Goal: Task Accomplishment & Management: Manage account settings

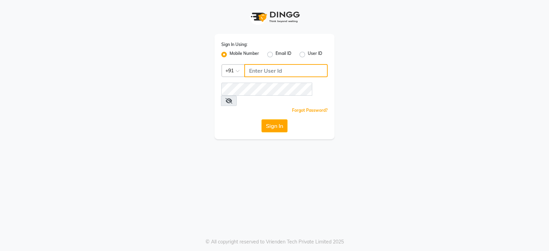
click at [286, 74] on input "Username" at bounding box center [285, 70] width 83 height 13
type input "9022170370"
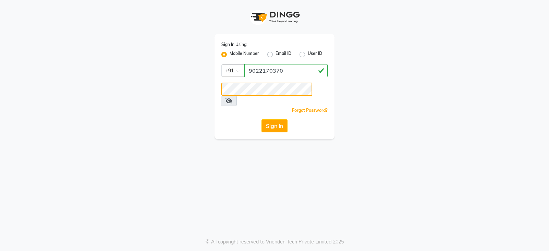
click at [261, 119] on button "Sign In" at bounding box center [274, 125] width 26 height 13
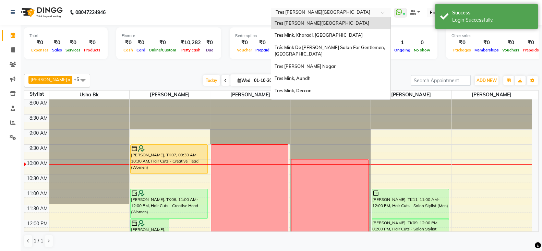
click at [329, 12] on input "text" at bounding box center [323, 13] width 99 height 7
click at [312, 37] on span "Tres Mink, Kharadi, [GEOGRAPHIC_DATA]" at bounding box center [319, 34] width 88 height 5
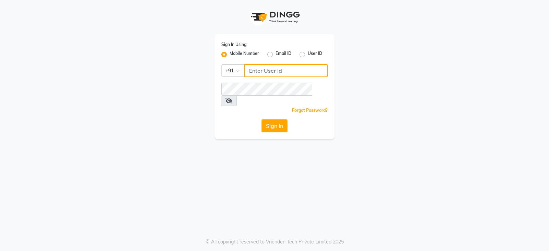
click at [261, 69] on input "Username" at bounding box center [285, 70] width 83 height 13
type input "9022170370"
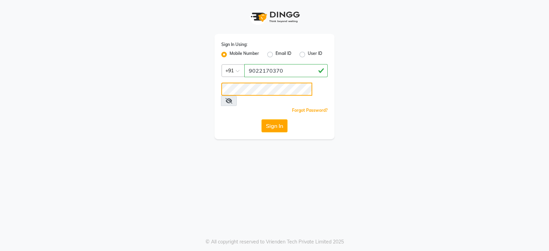
click at [261, 119] on button "Sign In" at bounding box center [274, 125] width 26 height 13
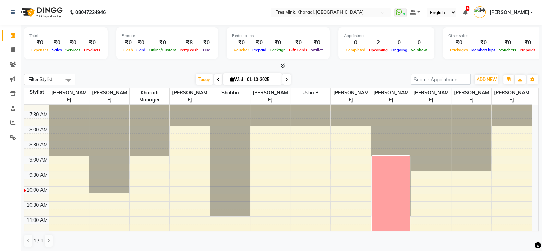
scroll to position [137, 0]
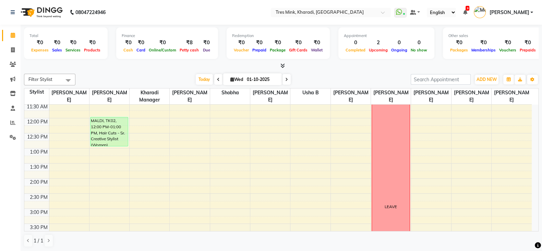
click at [219, 79] on span at bounding box center [218, 79] width 8 height 11
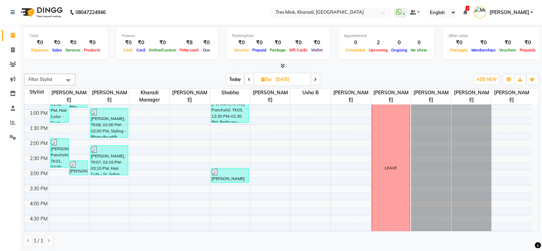
scroll to position [90, 0]
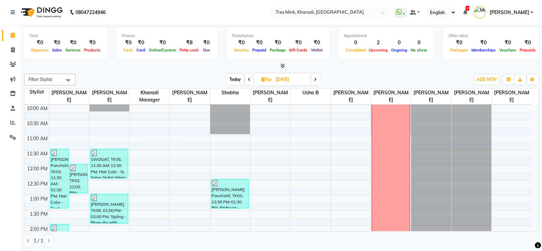
click at [249, 77] on icon at bounding box center [249, 79] width 3 height 4
type input "29-09-2025"
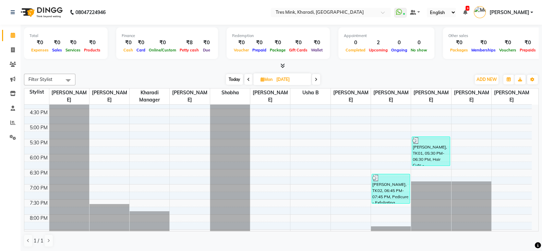
scroll to position [300, 0]
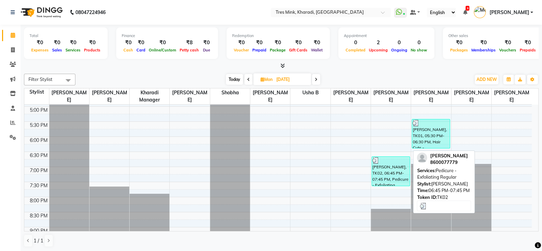
click at [384, 167] on div "Mansi Arora Panchshil, TK02, 06:45 PM-07:45 PM, Pedicure - Exfoliating Regular" at bounding box center [390, 171] width 37 height 29
select select "3"
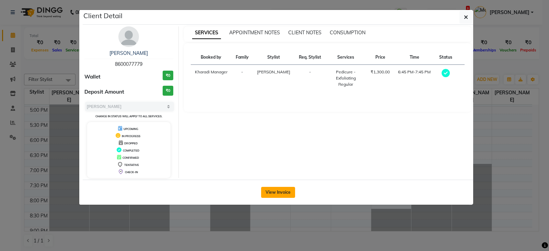
click at [281, 190] on button "View Invoice" at bounding box center [278, 192] width 34 height 11
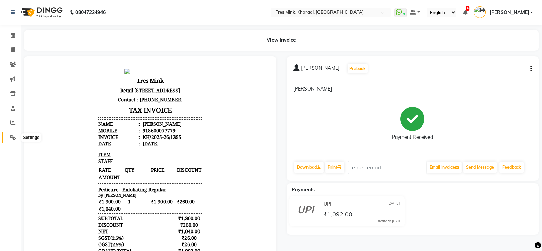
click at [9, 136] on span at bounding box center [13, 138] width 12 height 8
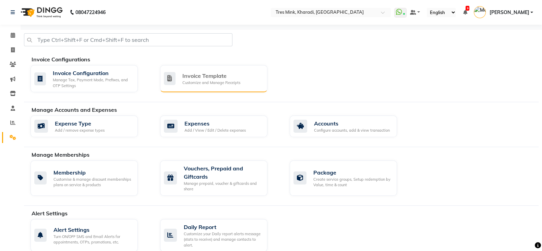
click at [204, 72] on div "Invoice Template" at bounding box center [211, 76] width 58 height 8
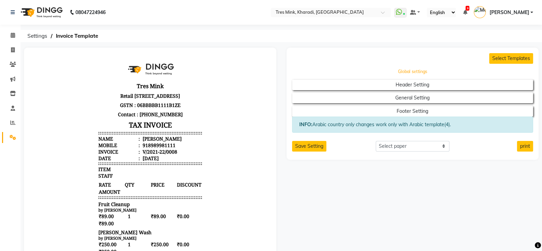
click at [410, 72] on button "Global settings" at bounding box center [412, 72] width 217 height 10
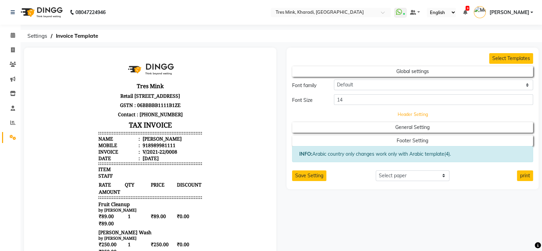
click at [377, 114] on button "Header Setting" at bounding box center [412, 114] width 217 height 10
select select "end"
select select "DD-MM-YYYY"
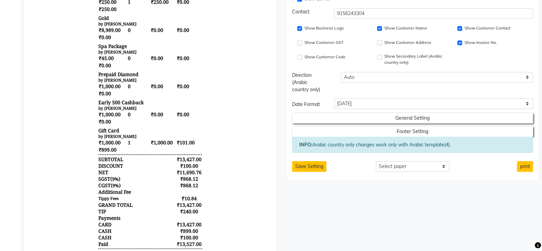
scroll to position [257, 0]
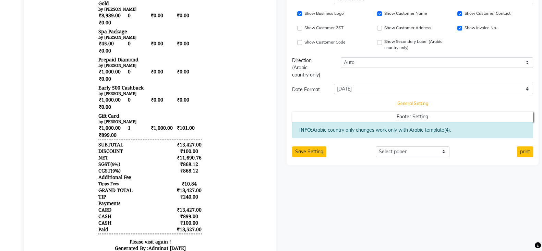
click at [398, 103] on button "General Setting" at bounding box center [412, 104] width 217 height 10
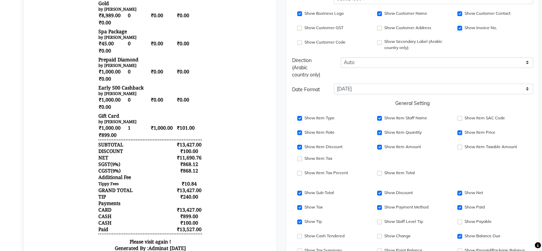
scroll to position [342, 0]
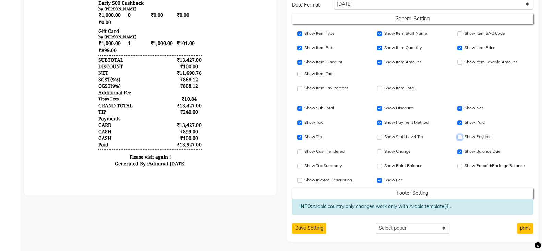
click at [461, 136] on input "Show Payable" at bounding box center [459, 137] width 5 height 5
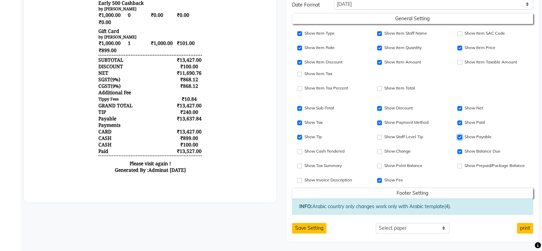
click at [461, 136] on input "Show Payable" at bounding box center [459, 137] width 5 height 5
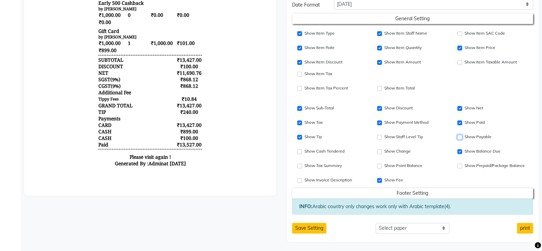
click at [461, 136] on input "Show Payable" at bounding box center [459, 137] width 5 height 5
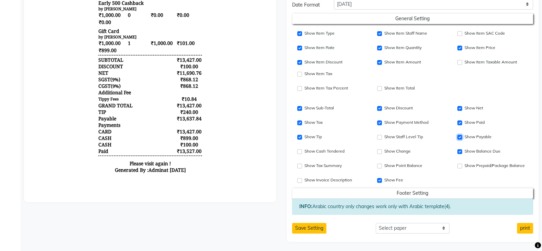
click at [461, 136] on input "Show Payable" at bounding box center [459, 137] width 5 height 5
checkbox input "false"
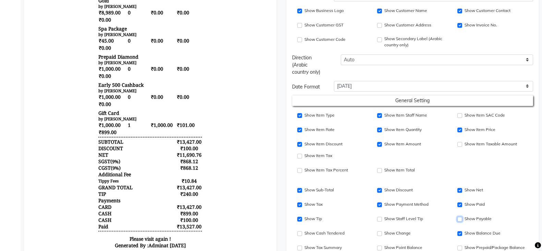
scroll to position [256, 0]
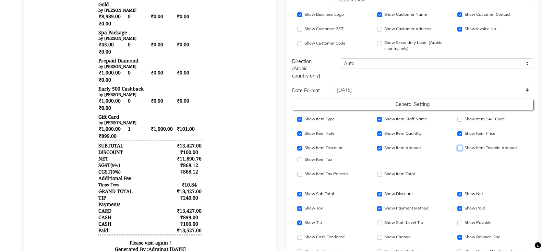
click at [460, 147] on input "Show Item SAC Code" at bounding box center [459, 148] width 5 height 5
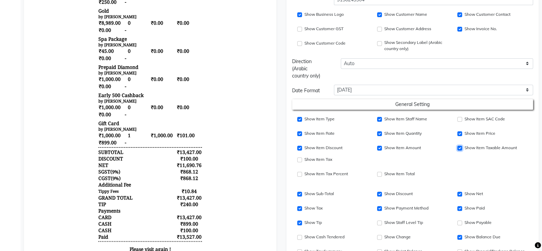
click at [460, 147] on input "Show Item SAC Code" at bounding box center [459, 148] width 5 height 5
checkbox input "false"
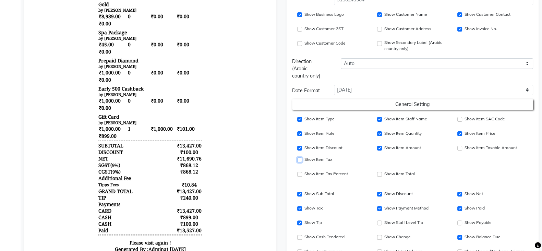
click at [299, 159] on input "Show Item Price" at bounding box center [299, 159] width 5 height 5
checkbox input "false"
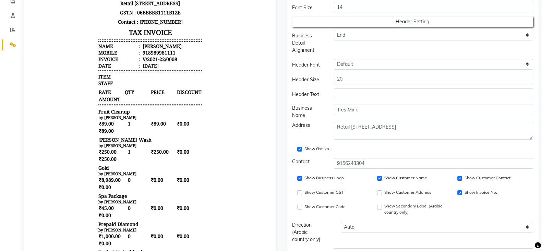
scroll to position [0, 0]
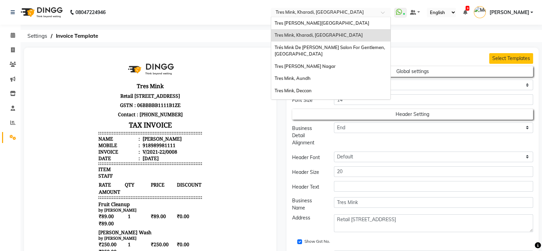
click at [284, 12] on input "text" at bounding box center [323, 13] width 99 height 7
click at [14, 36] on icon at bounding box center [13, 35] width 4 height 5
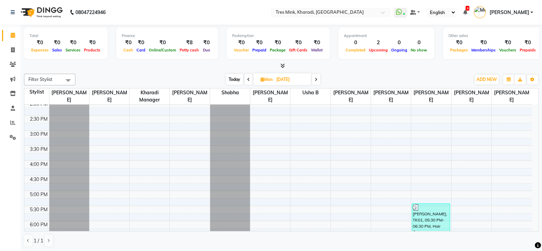
scroll to position [343, 0]
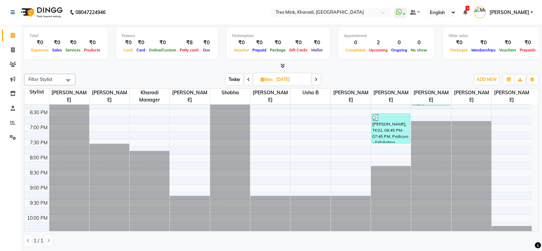
click at [229, 82] on span "Today" at bounding box center [234, 79] width 17 height 11
type input "01-10-2025"
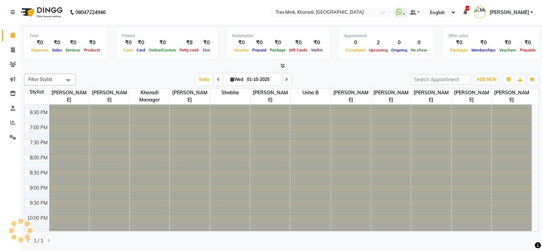
scroll to position [90, 0]
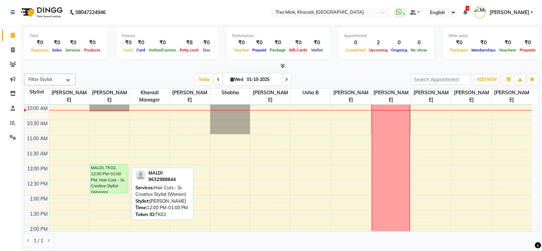
click at [106, 176] on div "MALDI, TK02, 12:00 PM-01:00 PM, Hair Cuts - Sr. Creative Stylist (Women)" at bounding box center [109, 178] width 37 height 29
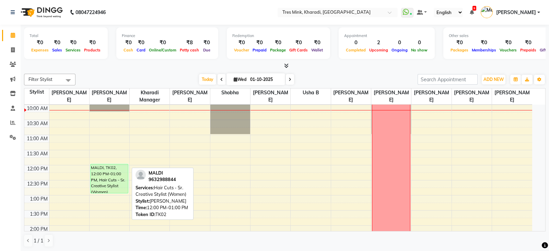
select select "6"
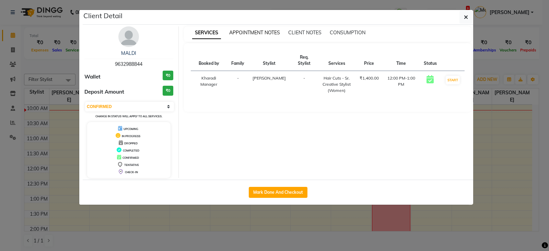
click at [254, 33] on span "APPOINTMENT NOTES" at bounding box center [254, 32] width 51 height 6
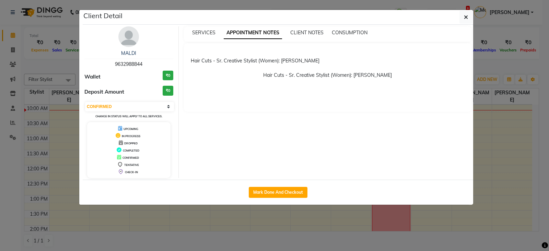
click at [276, 241] on ngb-modal-window "Client Detail MALDI 9632988844 Wallet ₹0 Deposit Amount ₹0 Select IN SERVICE CO…" at bounding box center [274, 125] width 549 height 251
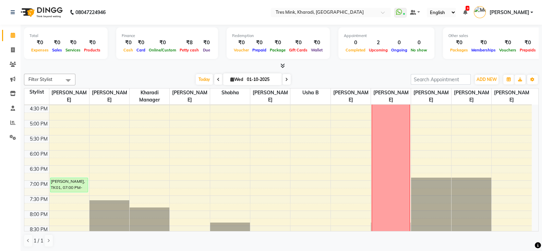
scroll to position [305, 0]
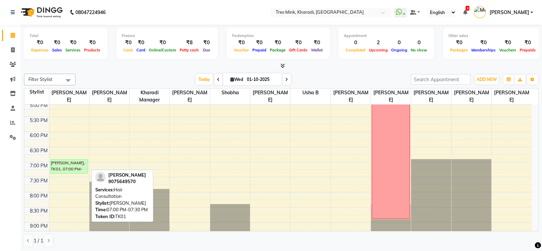
click at [62, 163] on div "parul gere, TK01, 07:00 PM-07:30 PM, Hair Consultation" at bounding box center [68, 166] width 37 height 14
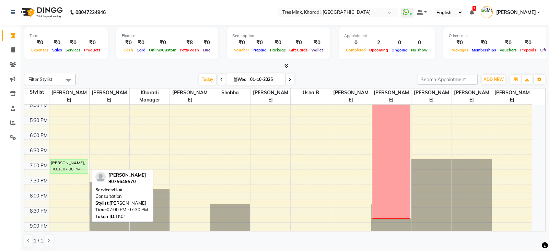
select select "6"
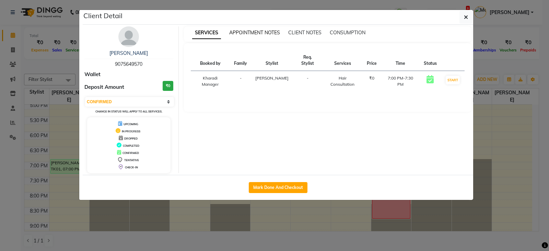
click at [259, 32] on span "APPOINTMENT NOTES" at bounding box center [254, 32] width 51 height 6
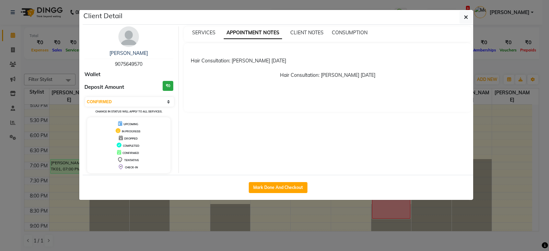
click at [274, 237] on ngb-modal-window "Client Detail parul gere 9075649570 Wallet Deposit Amount ₹0 Select IN SERVICE …" at bounding box center [274, 125] width 549 height 251
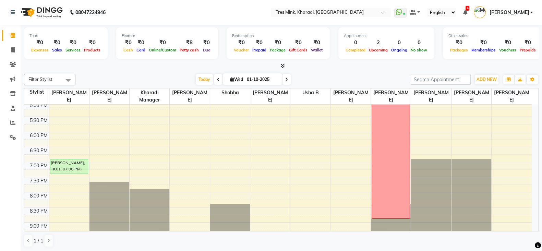
click at [217, 80] on icon at bounding box center [218, 79] width 3 height 4
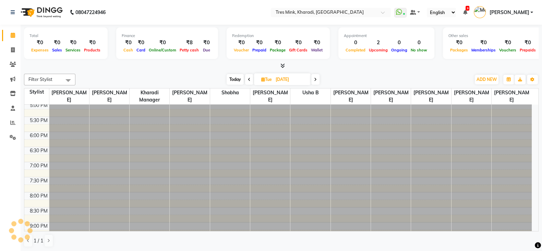
scroll to position [90, 0]
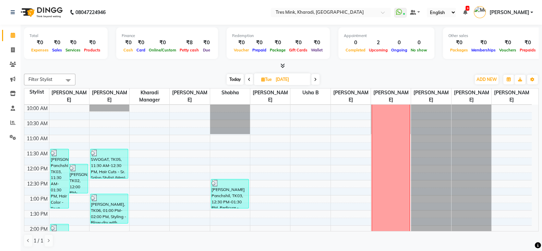
click at [315, 80] on icon at bounding box center [315, 79] width 3 height 4
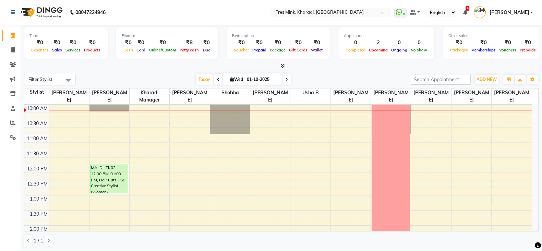
click at [288, 79] on span at bounding box center [287, 79] width 8 height 11
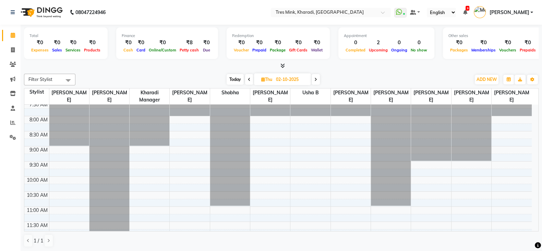
scroll to position [0, 0]
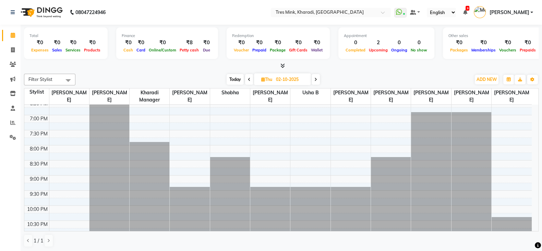
click at [238, 81] on span "Today" at bounding box center [235, 79] width 17 height 11
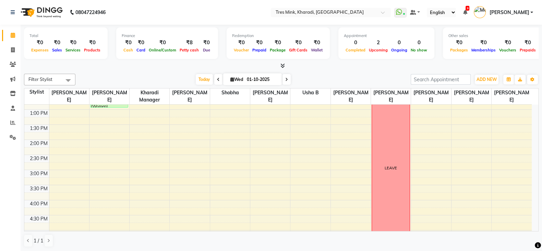
click at [217, 78] on icon at bounding box center [218, 79] width 3 height 4
type input "30-09-2025"
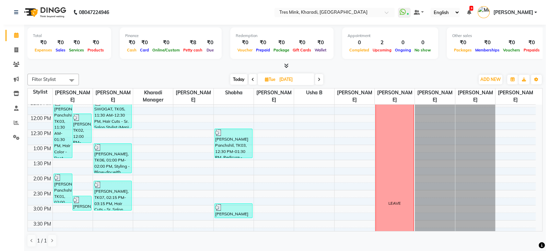
scroll to position [176, 0]
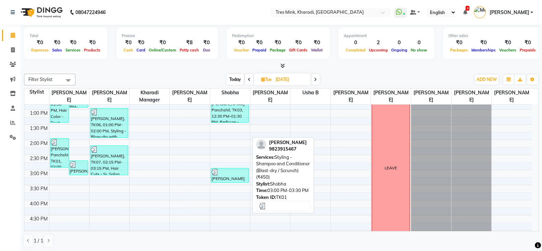
click at [229, 175] on div "Rohan Baweja Panchshil, TK01, 03:00 PM-03:30 PM, Styling - Shampoo and Conditio…" at bounding box center [229, 175] width 37 height 14
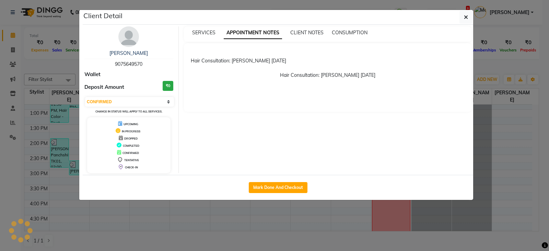
select select "3"
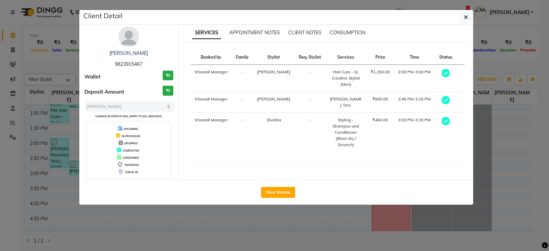
click at [259, 246] on ngb-modal-window "Client Detail Rohan Baweja Panchshil 9823915467 Wallet ₹0 Deposit Amount ₹0 Sel…" at bounding box center [274, 125] width 549 height 251
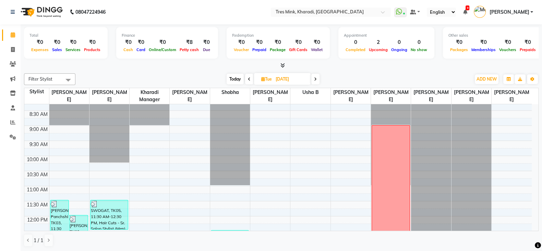
scroll to position [129, 0]
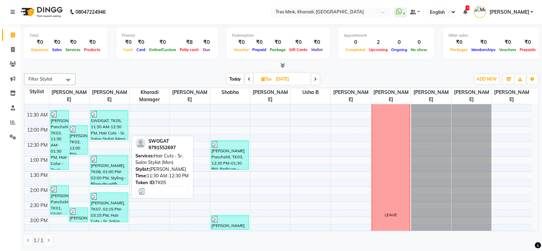
click at [122, 123] on div "SWOGAT, TK05, 11:30 AM-12:30 PM, Hair Cuts - Sr. Salon Stylist (Men)" at bounding box center [109, 124] width 37 height 29
select select "3"
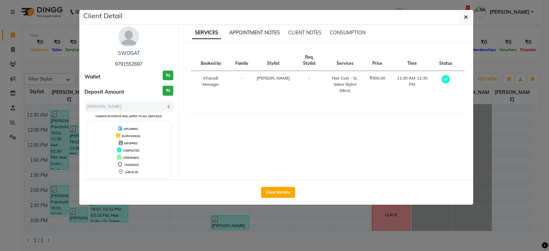
click at [257, 32] on span "APPOINTMENT NOTES" at bounding box center [254, 32] width 51 height 6
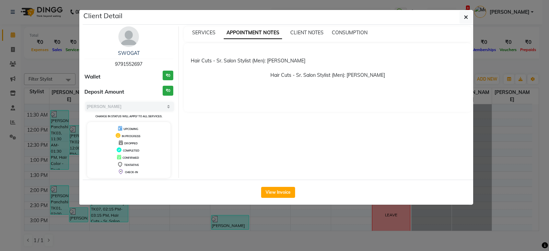
drag, startPoint x: 255, startPoint y: 241, endPoint x: 226, endPoint y: 232, distance: 30.4
click at [254, 241] on ngb-modal-window "Client Detail SWOGAT 9791552697 Wallet ₹0 Deposit Amount ₹0 Select MARK DONE UP…" at bounding box center [274, 125] width 549 height 251
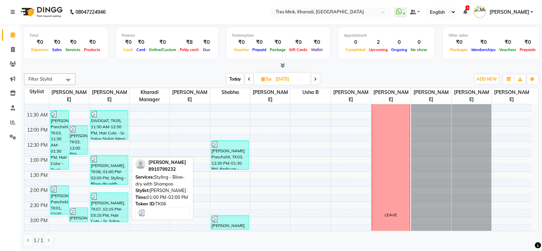
click at [107, 172] on div "SHARMILA, TK06, 01:00 PM-02:00 PM, Styling - Blow-dry with Shampoo" at bounding box center [109, 169] width 37 height 29
select select "3"
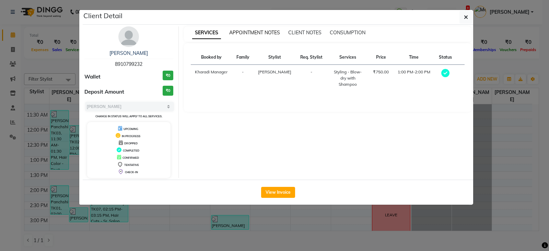
click at [269, 32] on span "APPOINTMENT NOTES" at bounding box center [254, 32] width 51 height 6
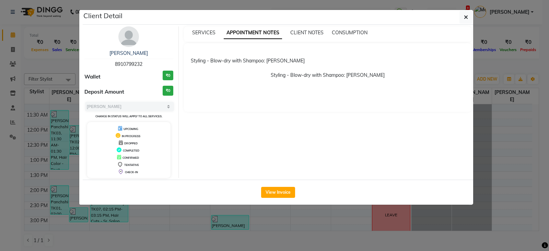
click at [213, 237] on ngb-modal-window "Client Detail SHARMILA 8910799232 Wallet ₹0 Deposit Amount ₹0 Select MARK DONE …" at bounding box center [274, 125] width 549 height 251
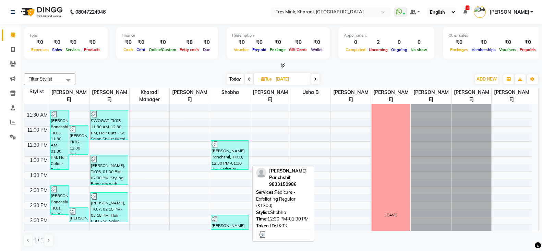
click at [216, 156] on div "Vibhuti Kapadia Panchshil, TK03, 12:30 PM-01:30 PM, Pedicure - Exfoliating Regu…" at bounding box center [229, 155] width 37 height 29
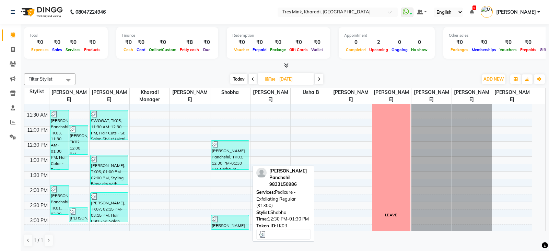
select select "3"
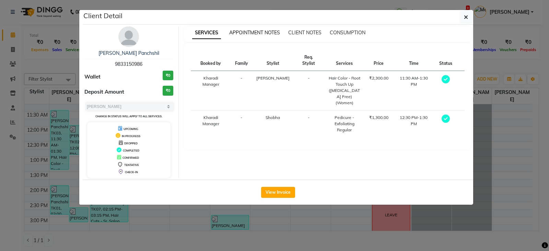
click at [251, 32] on span "APPOINTMENT NOTES" at bounding box center [254, 32] width 51 height 6
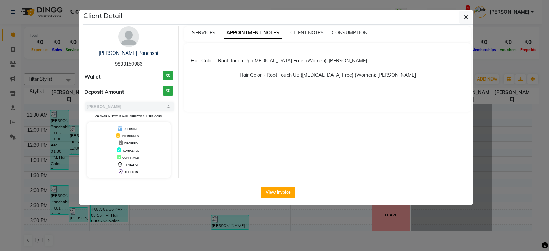
drag, startPoint x: 231, startPoint y: 242, endPoint x: 165, endPoint y: 211, distance: 73.3
click at [230, 242] on ngb-modal-window "Client Detail Vibhuti Kapadia Panchshil 9833150986 Wallet ₹0 Deposit Amount ₹0 …" at bounding box center [274, 125] width 549 height 251
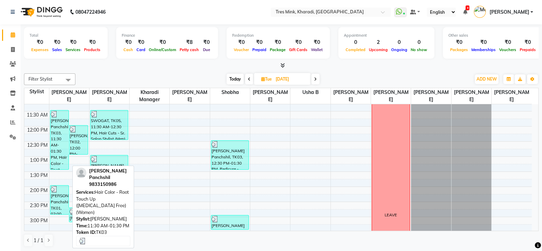
click at [62, 134] on div "Vibhuti Kapadia Panchshil, TK03, 11:30 AM-01:30 PM, Hair Color - Root Touch Up …" at bounding box center [59, 139] width 19 height 59
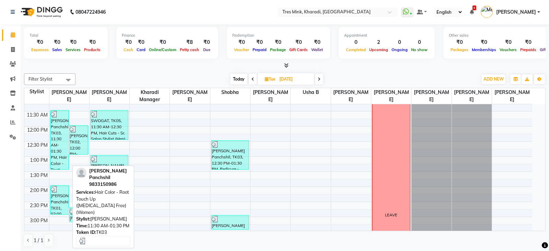
select select "3"
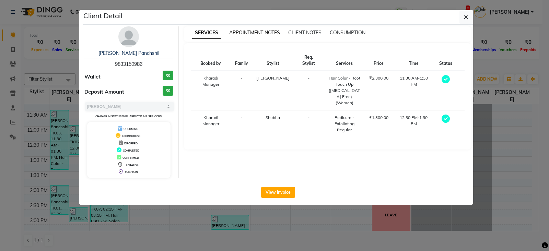
click at [261, 29] on span "APPOINTMENT NOTES" at bounding box center [254, 32] width 51 height 6
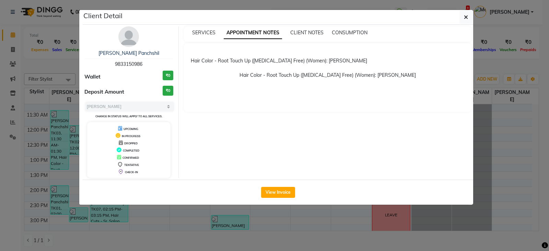
drag, startPoint x: 217, startPoint y: 247, endPoint x: 219, endPoint y: 243, distance: 3.7
click at [218, 246] on ngb-modal-window "Client Detail Vibhuti Kapadia Panchshil 9833150986 Wallet ₹0 Deposit Amount ₹0 …" at bounding box center [274, 125] width 549 height 251
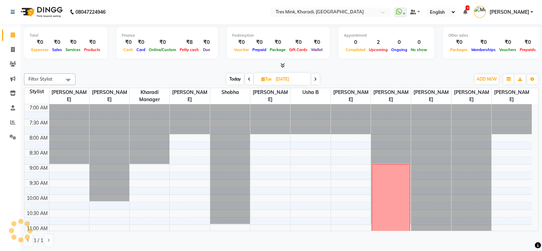
scroll to position [0, 0]
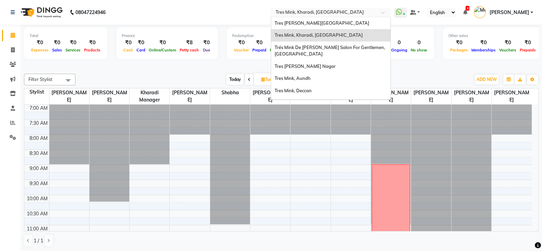
click at [286, 12] on input "text" at bounding box center [323, 13] width 99 height 7
click at [297, 26] on div "Tres [PERSON_NAME][GEOGRAPHIC_DATA]" at bounding box center [330, 23] width 119 height 12
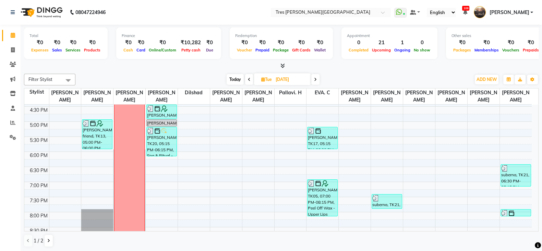
scroll to position [291, 0]
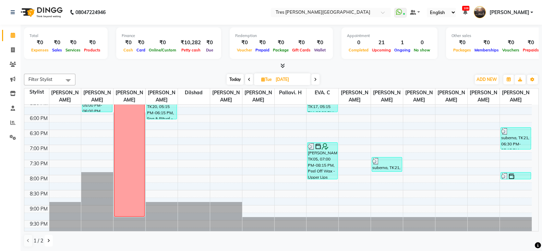
click at [48, 241] on icon at bounding box center [48, 241] width 3 height 4
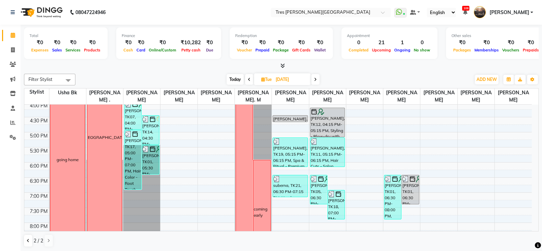
scroll to position [163, 0]
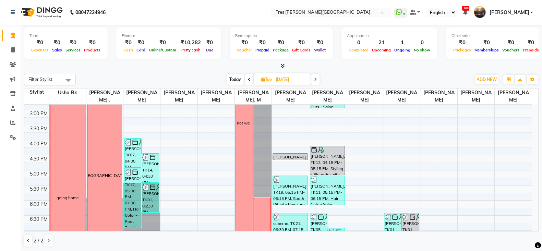
click at [236, 84] on span "Today" at bounding box center [235, 79] width 17 height 11
type input "01-10-2025"
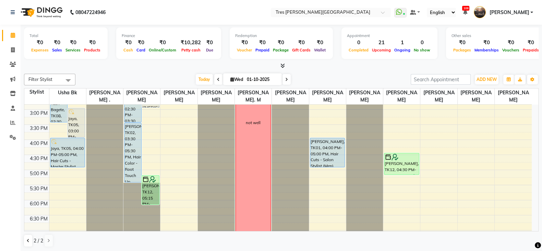
scroll to position [291, 0]
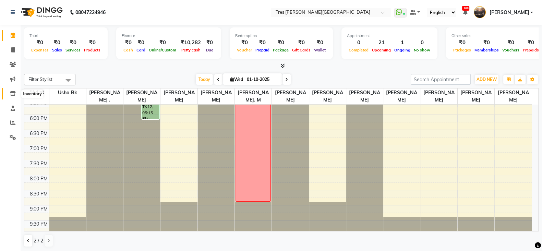
click at [15, 94] on icon at bounding box center [13, 93] width 6 height 5
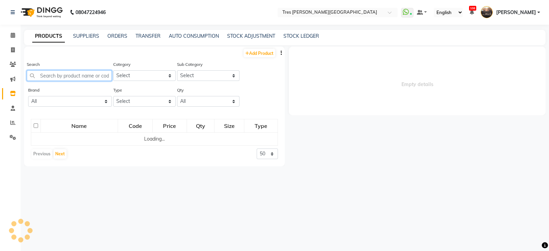
click at [79, 74] on input "text" at bounding box center [69, 75] width 85 height 11
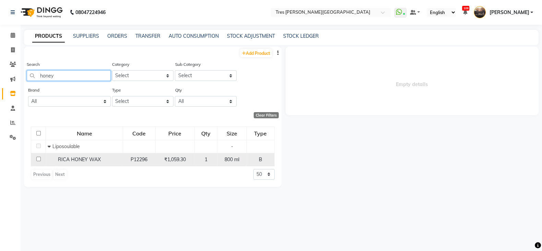
type input "honey"
click at [164, 163] on div "₹1,059.30" at bounding box center [175, 159] width 34 height 7
select select
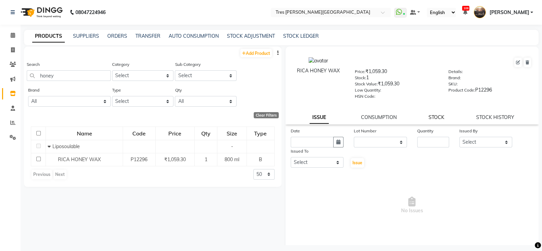
click at [437, 120] on link "STOCK" at bounding box center [437, 117] width 16 height 6
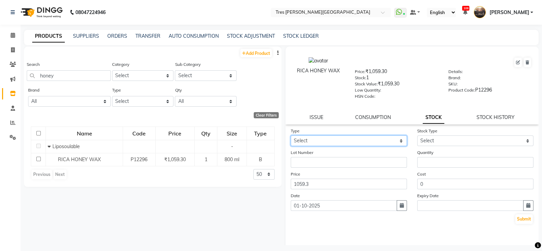
click at [350, 146] on select "Select In Out" at bounding box center [349, 140] width 116 height 11
select select "out"
click at [291, 138] on select "Select In Out" at bounding box center [349, 140] width 116 height 11
select select
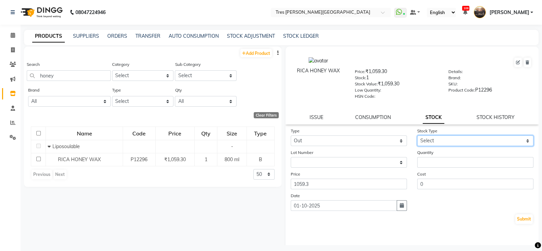
click at [430, 145] on select "Select Internal Use Damaged Expired Adjustment Return Other" at bounding box center [475, 140] width 116 height 11
select select "internal use"
click at [417, 138] on select "Select Internal Use Damaged Expired Adjustment Return Other" at bounding box center [475, 140] width 116 height 11
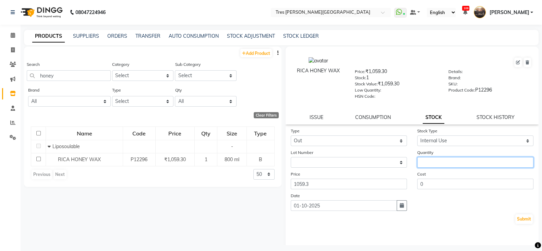
click at [432, 165] on input "number" at bounding box center [475, 162] width 116 height 11
type input "1"
click at [515, 214] on button "Submit" at bounding box center [523, 219] width 17 height 10
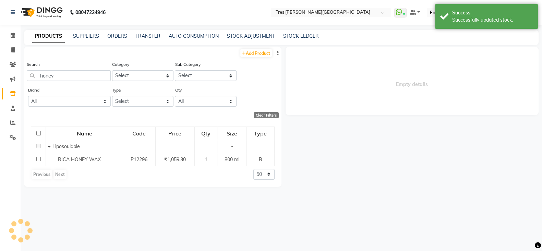
select select
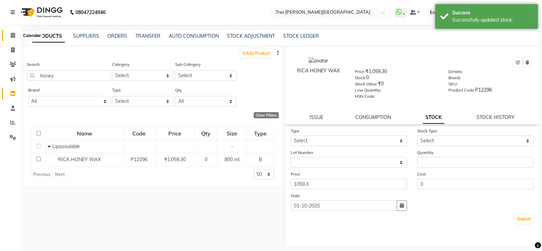
click at [12, 36] on icon at bounding box center [13, 35] width 4 height 5
